Goal: Transaction & Acquisition: Purchase product/service

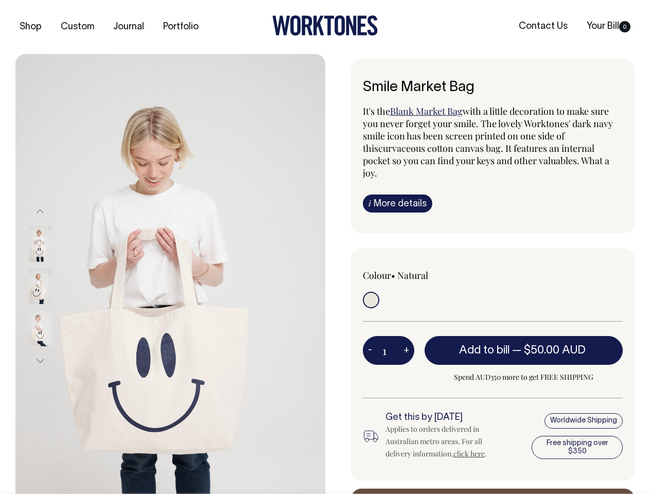
click at [170, 274] on img at bounding box center [170, 286] width 310 height 464
click at [54, 286] on div at bounding box center [53, 286] width 51 height 42
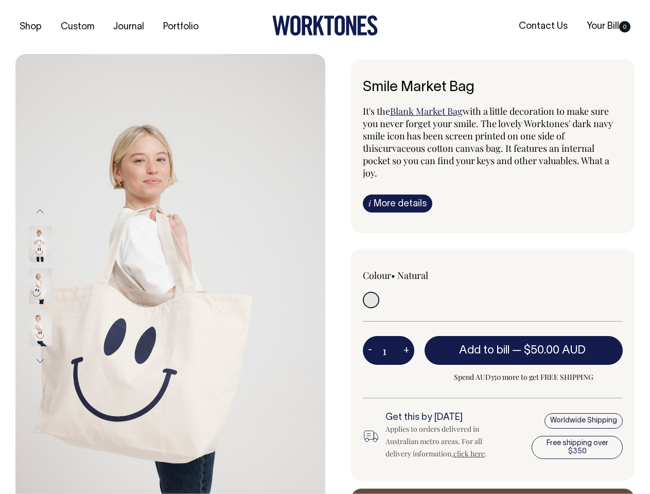
click at [40, 211] on button "Previous" at bounding box center [39, 211] width 15 height 23
click at [54, 307] on div at bounding box center [53, 328] width 51 height 42
click at [40, 361] on button "Next" at bounding box center [39, 361] width 15 height 23
click at [370, 340] on button "-" at bounding box center [370, 350] width 14 height 21
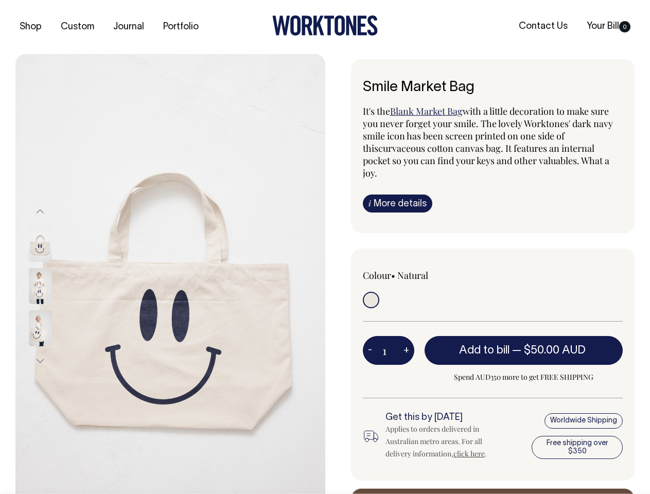
click at [406, 340] on button "+" at bounding box center [407, 350] width 16 height 21
type input "2"
click at [524, 346] on span "— $50.00 AUD" at bounding box center [550, 351] width 76 height 10
